Goal: Task Accomplishment & Management: Manage account settings

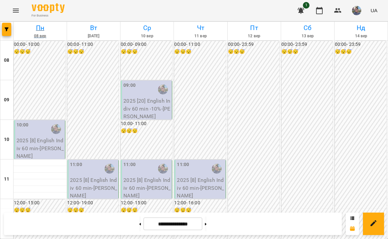
scroll to position [262, 0]
click at [139, 229] on button at bounding box center [140, 223] width 2 height 15
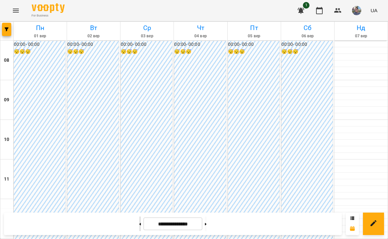
click at [139, 229] on button at bounding box center [140, 223] width 2 height 15
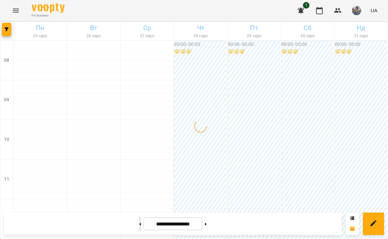
click at [139, 223] on icon at bounding box center [140, 224] width 2 height 3
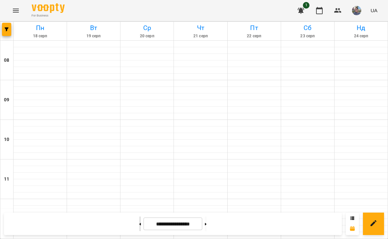
type input "**********"
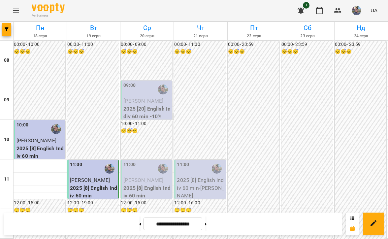
scroll to position [307, 0]
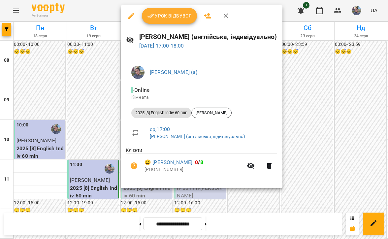
click at [174, 16] on span "Урок відбувся" at bounding box center [169, 16] width 45 height 8
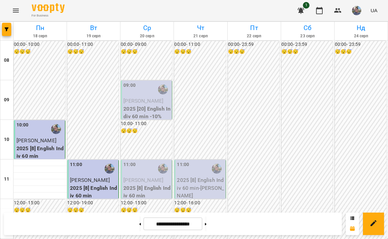
scroll to position [0, 0]
click at [148, 86] on div "09:00" at bounding box center [146, 89] width 47 height 15
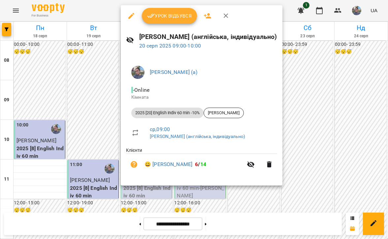
click at [174, 14] on span "Урок відбувся" at bounding box center [169, 16] width 45 height 8
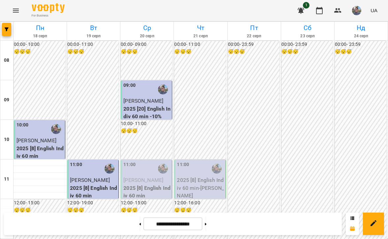
scroll to position [42, 0]
click at [146, 161] on div "11:00" at bounding box center [146, 168] width 47 height 15
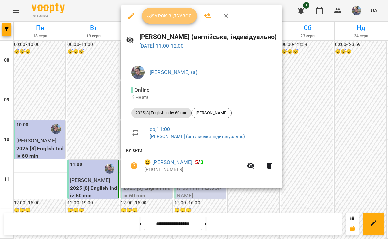
click at [170, 16] on span "Урок відбувся" at bounding box center [169, 16] width 45 height 8
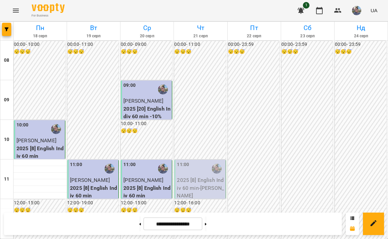
scroll to position [425, 0]
click at [207, 223] on icon at bounding box center [206, 224] width 2 height 2
type input "**********"
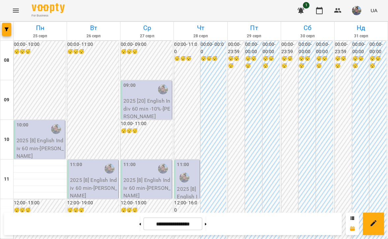
scroll to position [0, 0]
